Goal: Task Accomplishment & Management: Use online tool/utility

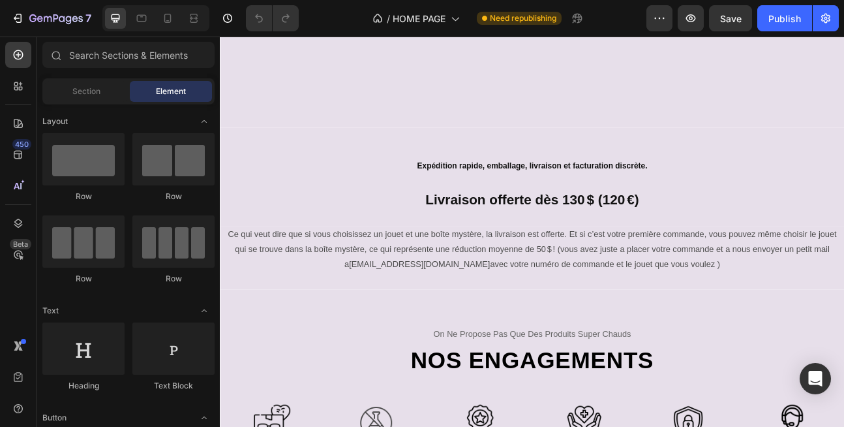
scroll to position [470, 0]
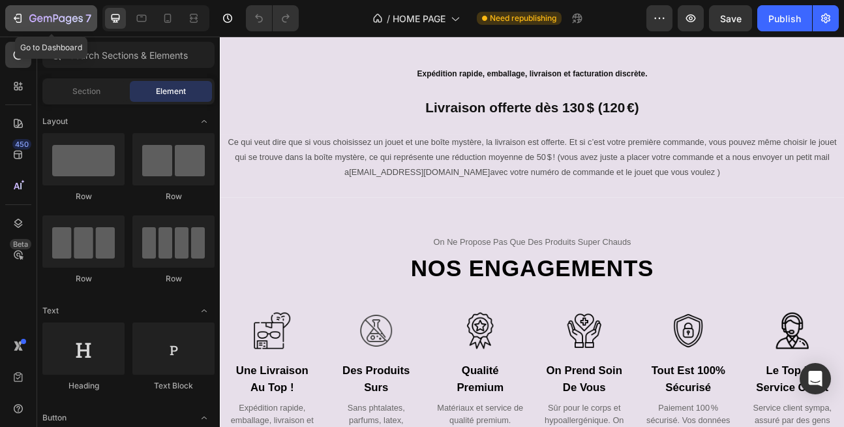
click at [12, 18] on icon "button" at bounding box center [17, 18] width 13 height 13
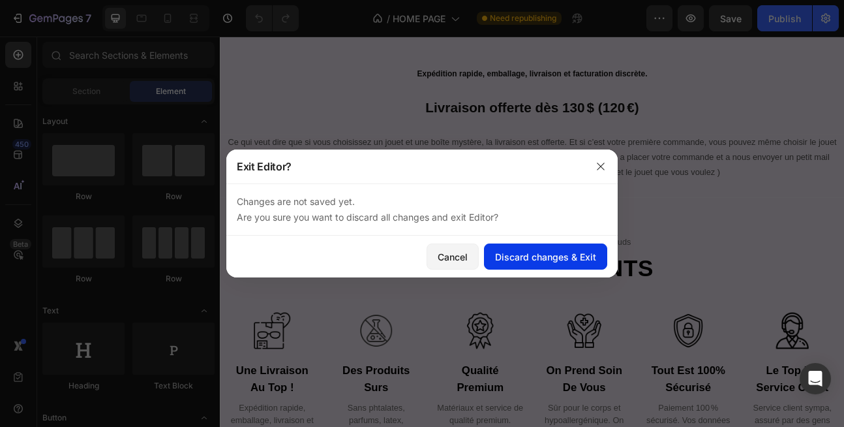
click at [570, 261] on div "Discard changes & Exit" at bounding box center [545, 257] width 101 height 14
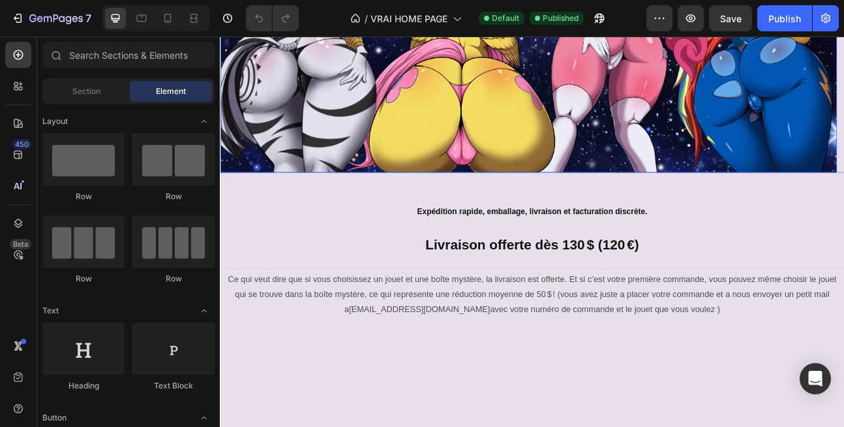
scroll to position [391, 0]
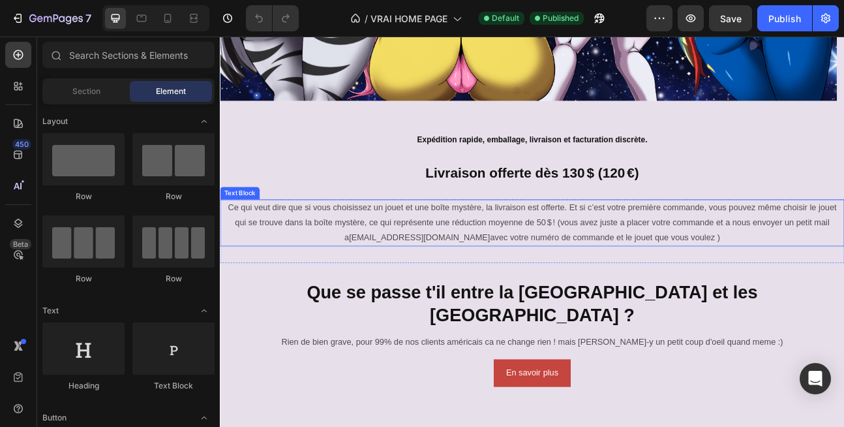
click at [556, 269] on p "Ce qui veut dire que si vous choisissez un jouet et une boîte mystère, la livra…" at bounding box center [611, 270] width 765 height 56
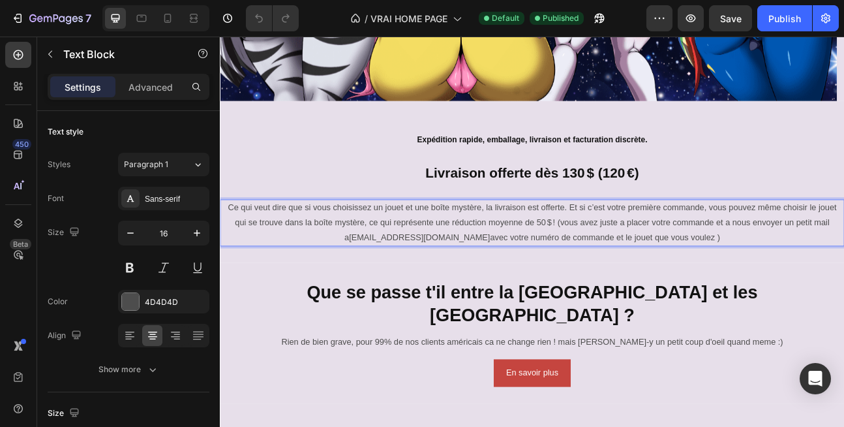
click at [430, 262] on p "Ce qui veut dire que si vous choisissez un jouet et une boîte mystère, la livra…" at bounding box center [611, 270] width 765 height 56
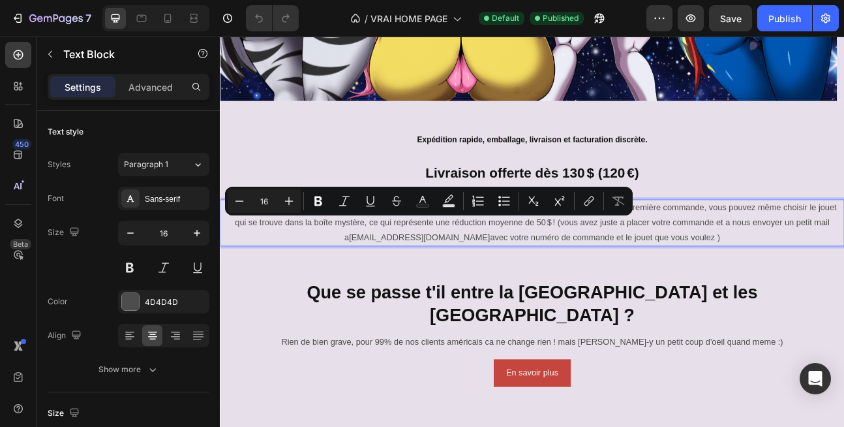
click at [772, 270] on p "Ce qui veut dire que si vous choisissez un jouet et une boîte mystère, la livra…" at bounding box center [611, 270] width 765 height 56
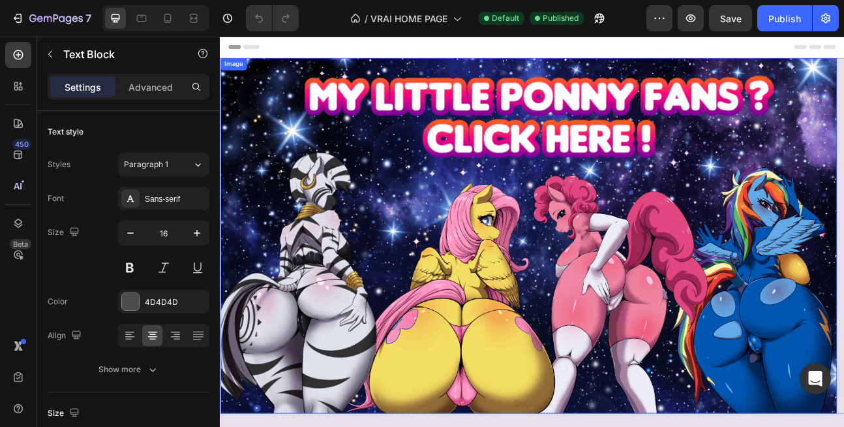
scroll to position [313, 0]
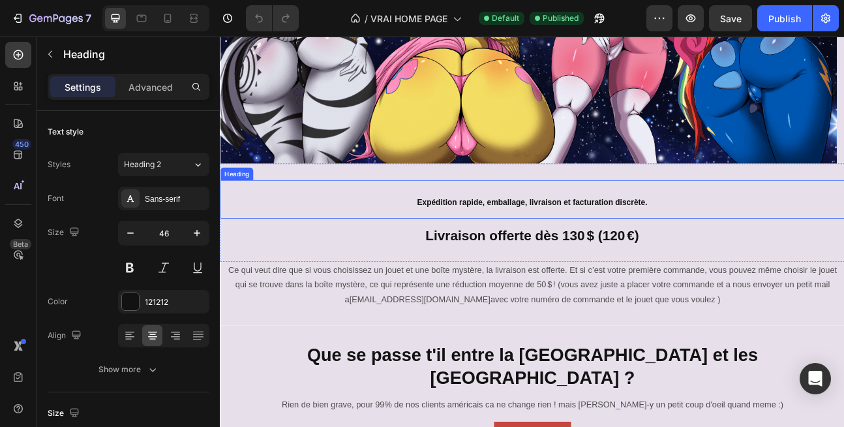
click at [562, 245] on strong "Expédition rapide, emballage, livraison et facturation discrète." at bounding box center [611, 243] width 289 height 11
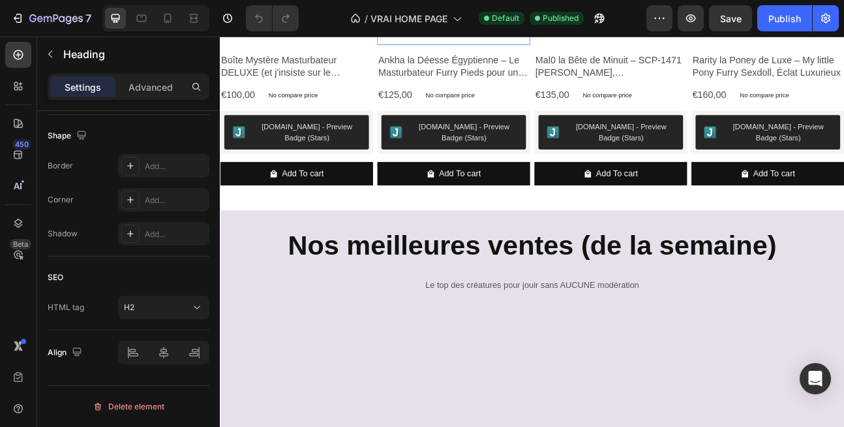
scroll to position [1096, 0]
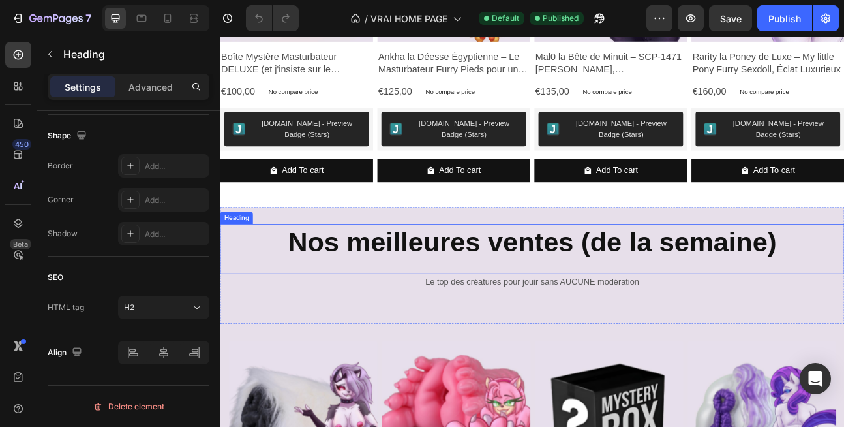
click at [502, 292] on h2 "Nos meilleures ventes (de la semaine)" at bounding box center [611, 294] width 783 height 47
